Goal: Task Accomplishment & Management: Complete application form

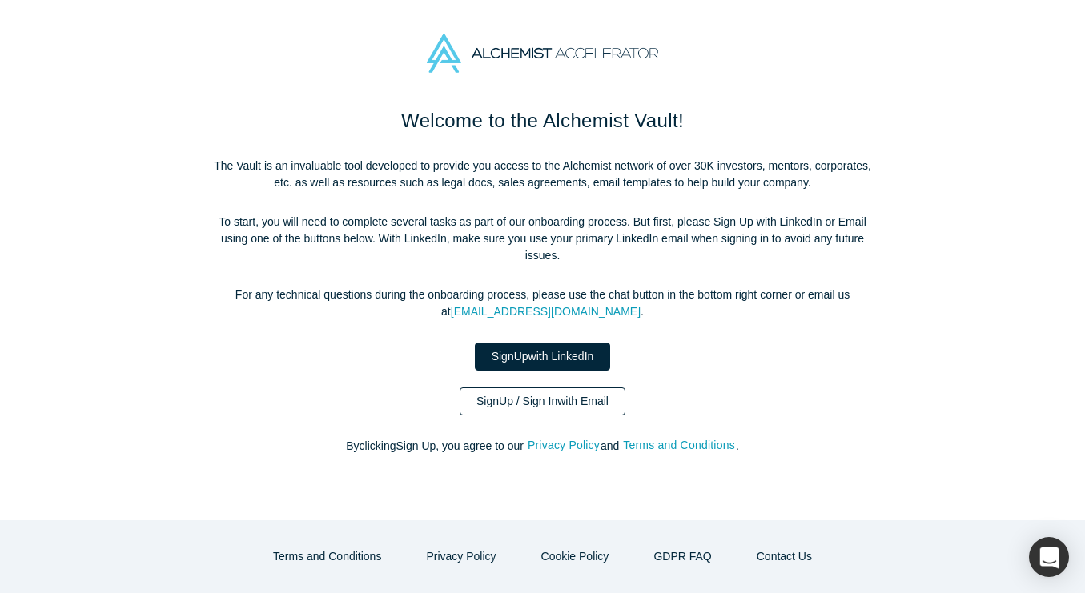
click at [537, 392] on link "Sign Up / Sign In with Email" at bounding box center [543, 402] width 166 height 28
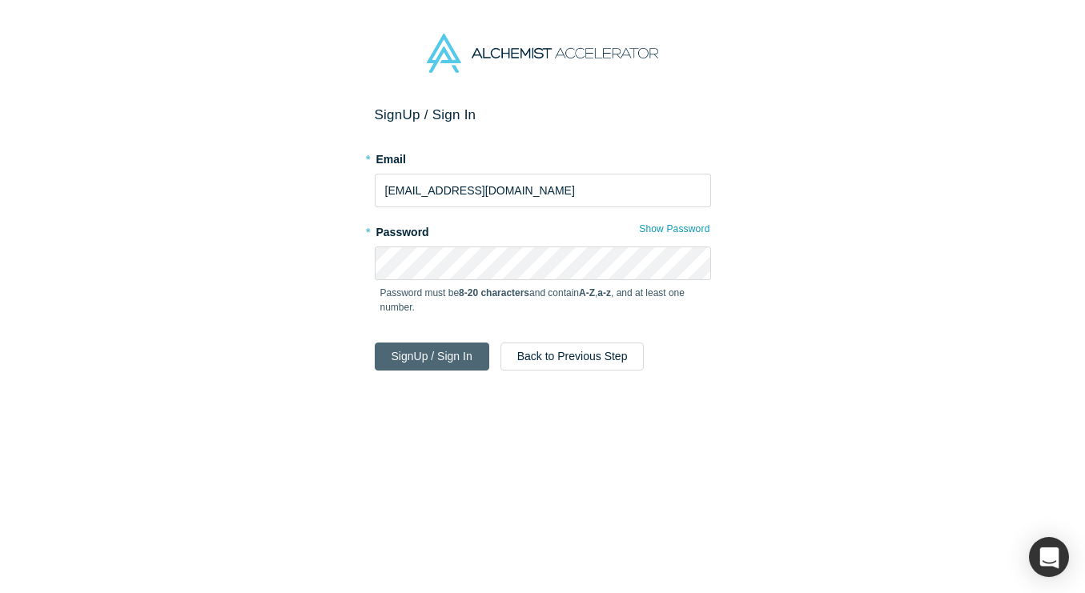
click at [457, 352] on button "Sign Up / Sign In" at bounding box center [432, 357] width 115 height 28
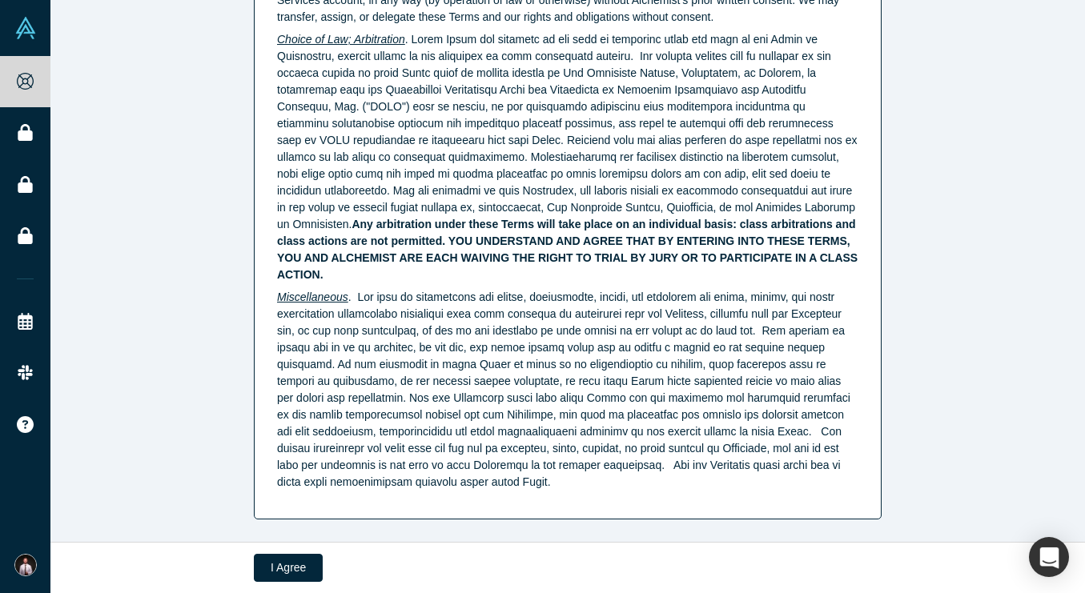
scroll to position [4107, 0]
click at [287, 562] on button "I Agree" at bounding box center [288, 568] width 69 height 28
